Goal: Obtain resource: Obtain resource

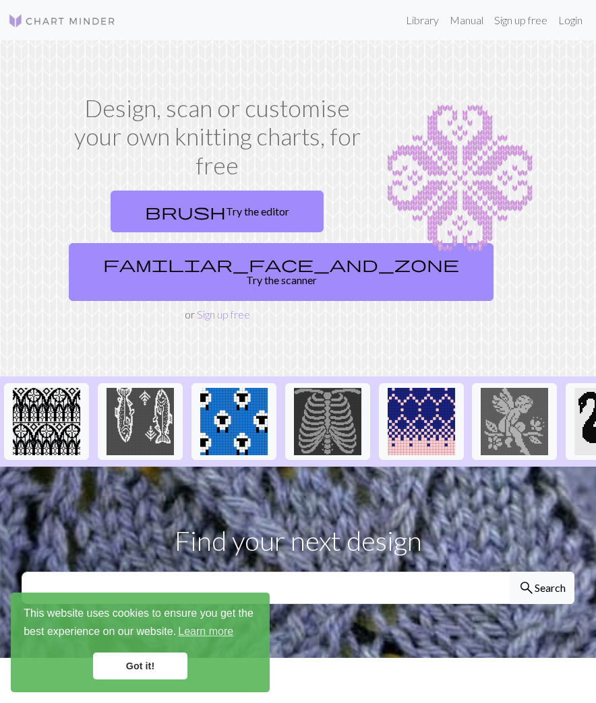
click at [163, 664] on link "Got it!" at bounding box center [140, 666] width 94 height 27
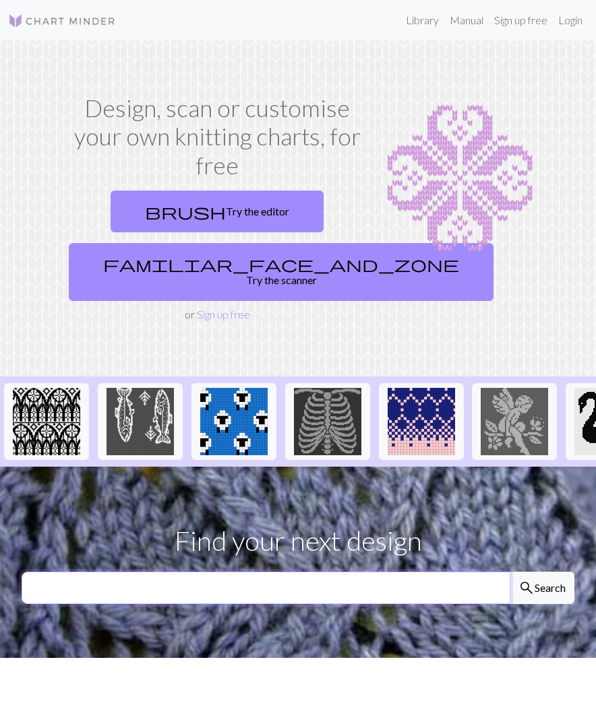
click at [276, 577] on input "text" at bounding box center [266, 588] width 488 height 32
type input "l"
click at [261, 580] on input "text" at bounding box center [266, 588] width 488 height 32
type input "alasuq"
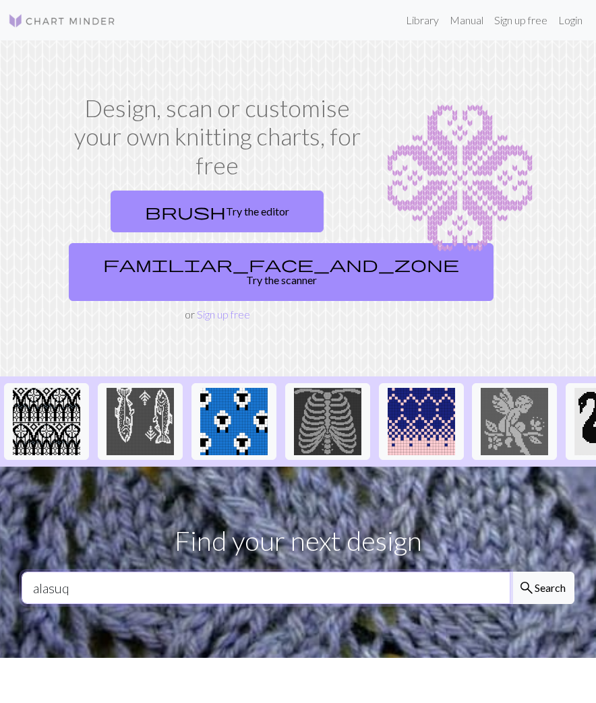
click at [509, 572] on button "search Search" at bounding box center [541, 588] width 65 height 32
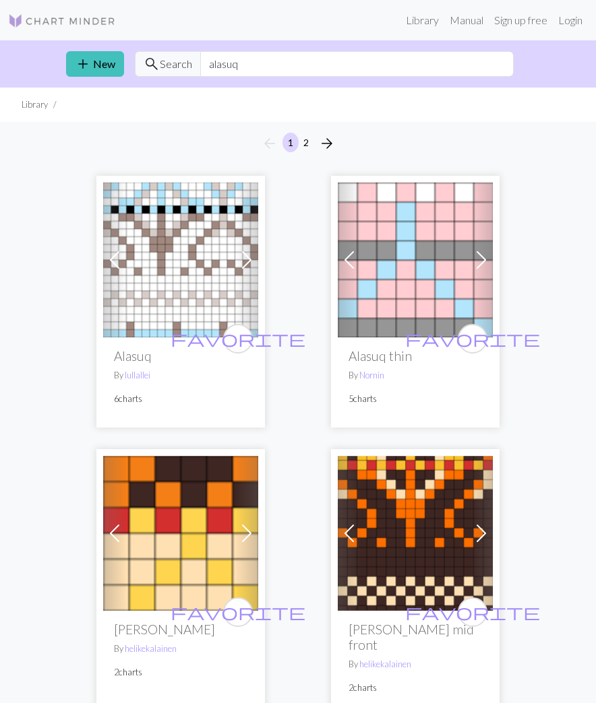
click at [184, 278] on img at bounding box center [180, 260] width 155 height 155
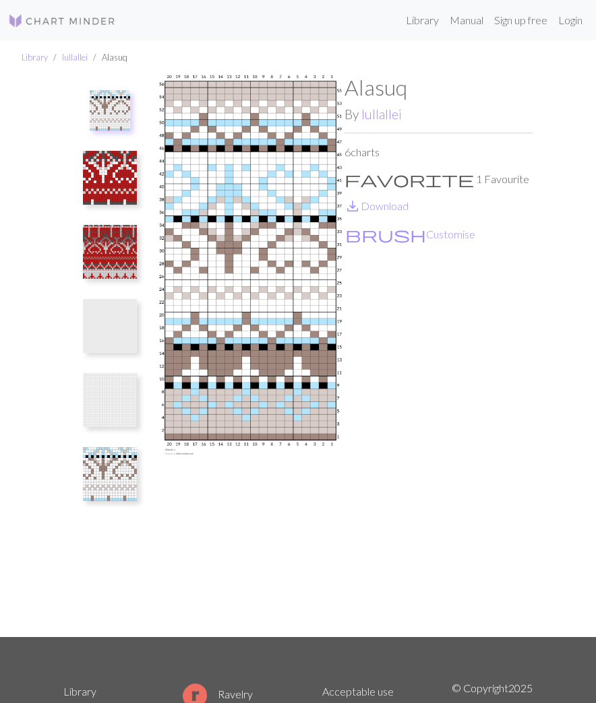
click at [110, 165] on img at bounding box center [110, 178] width 54 height 54
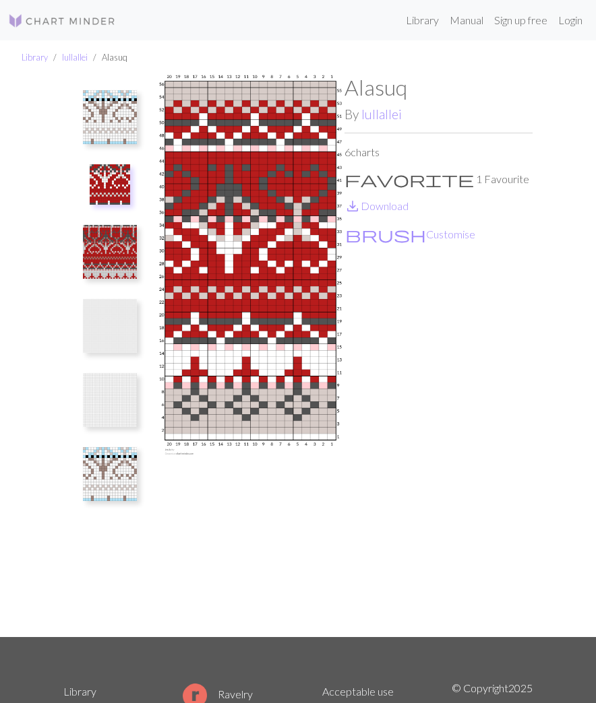
click at [122, 245] on img at bounding box center [110, 252] width 54 height 54
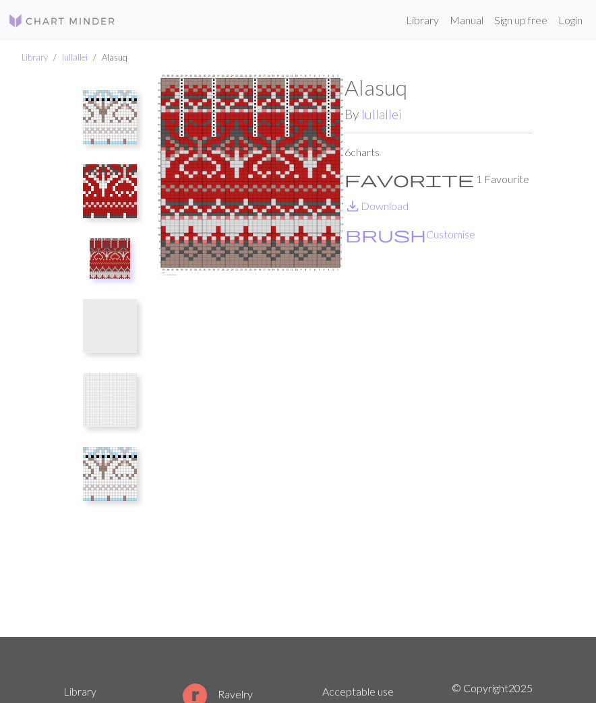
click at [117, 468] on img at bounding box center [110, 474] width 54 height 54
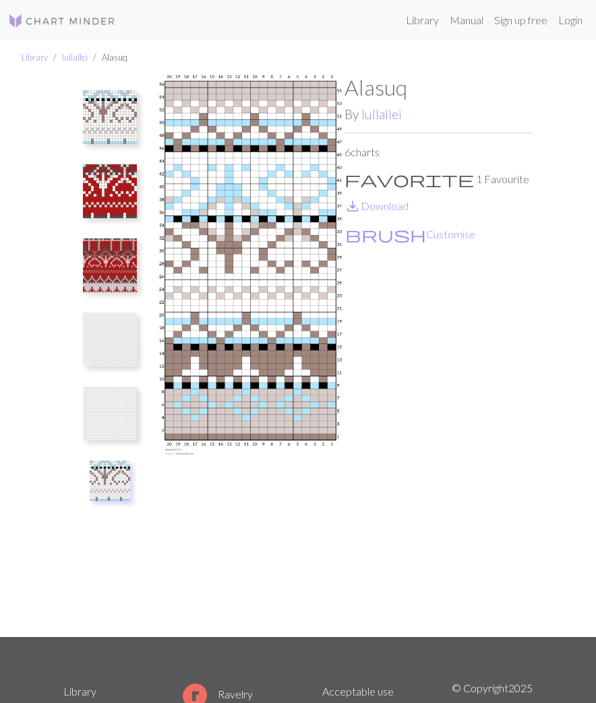
click at [111, 117] on img at bounding box center [110, 117] width 54 height 54
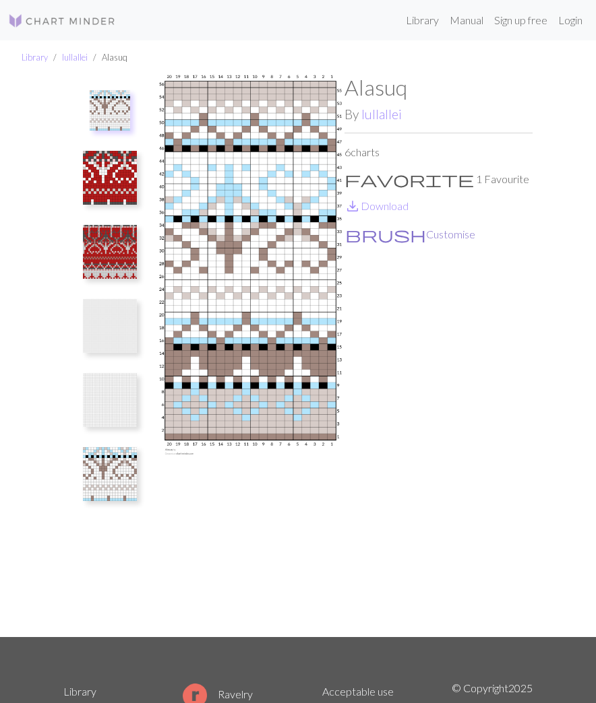
click at [389, 235] on button "brush Customise" at bounding box center [409, 235] width 131 height 18
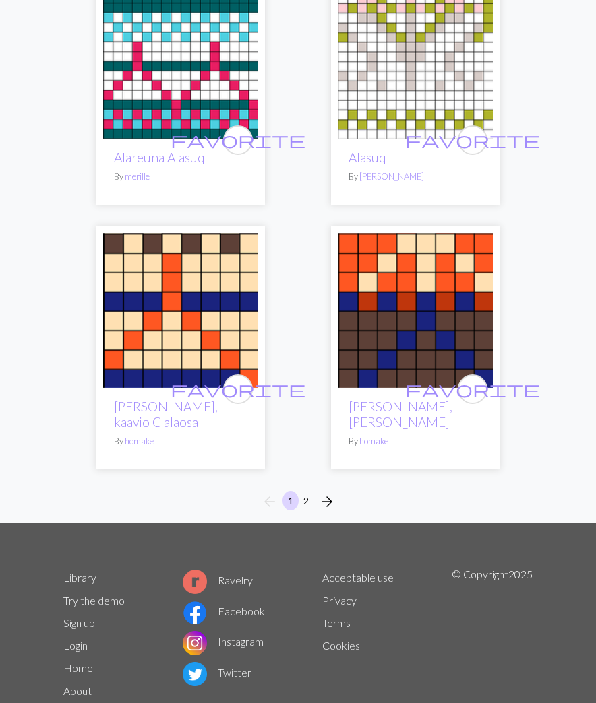
scroll to position [6402, 0]
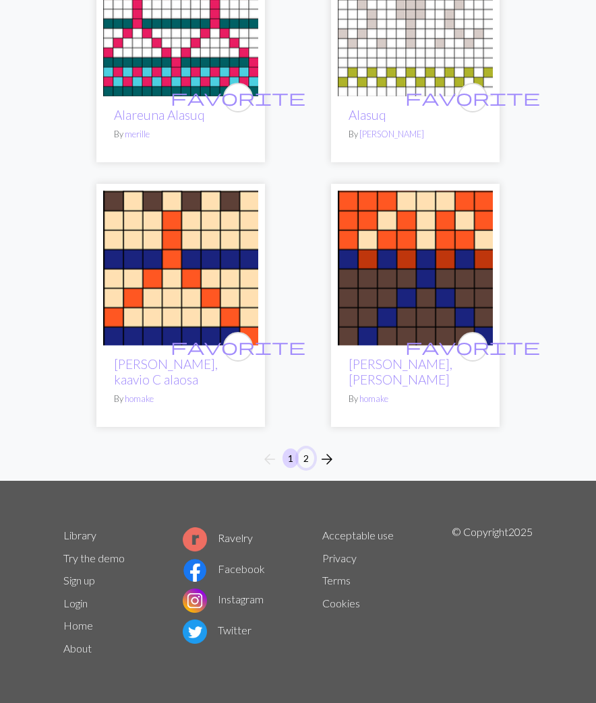
click at [306, 458] on button "2" at bounding box center [306, 459] width 16 height 20
